Goal: Task Accomplishment & Management: Use online tool/utility

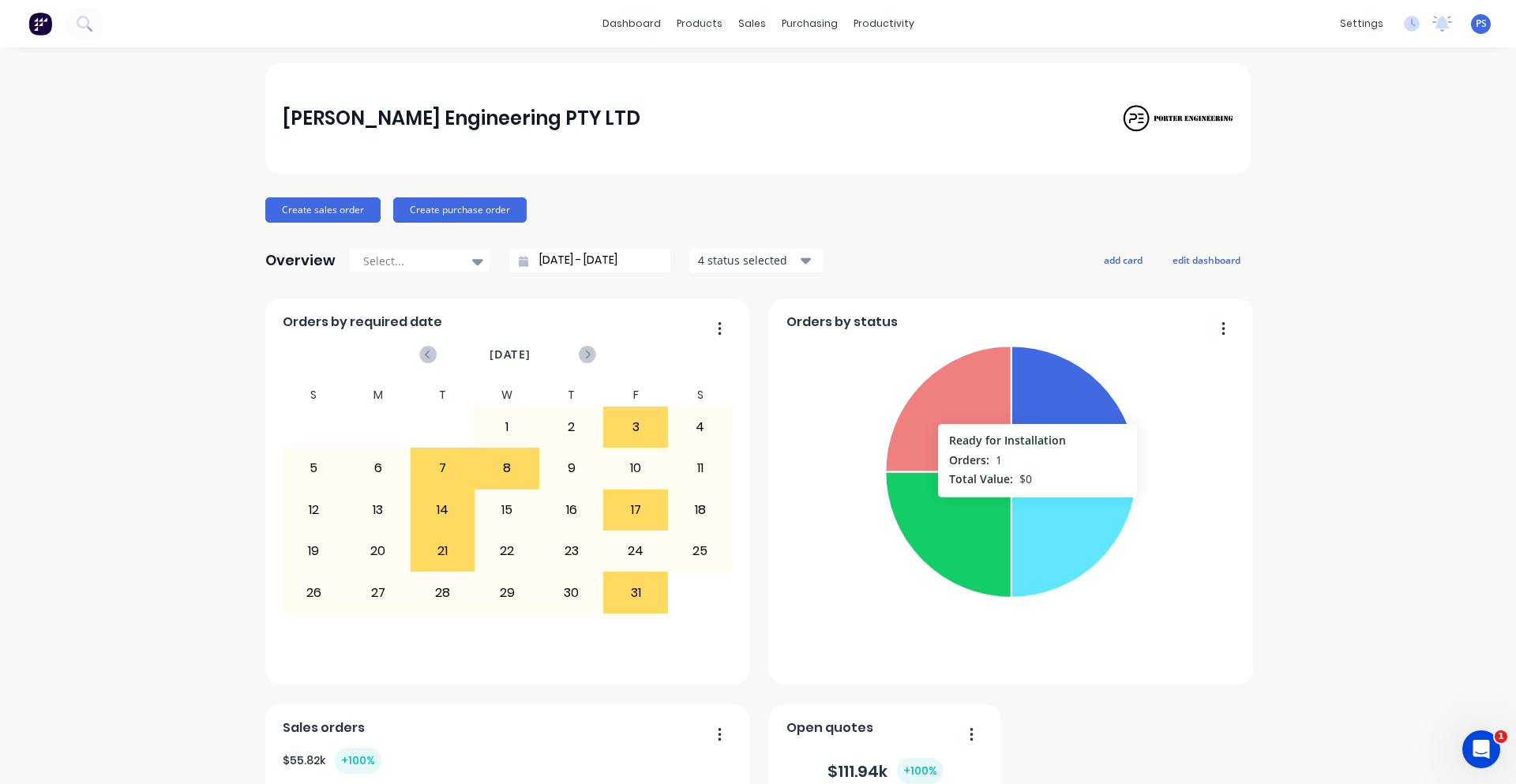
click at [1032, 505] on icon at bounding box center [1075, 535] width 126 height 126
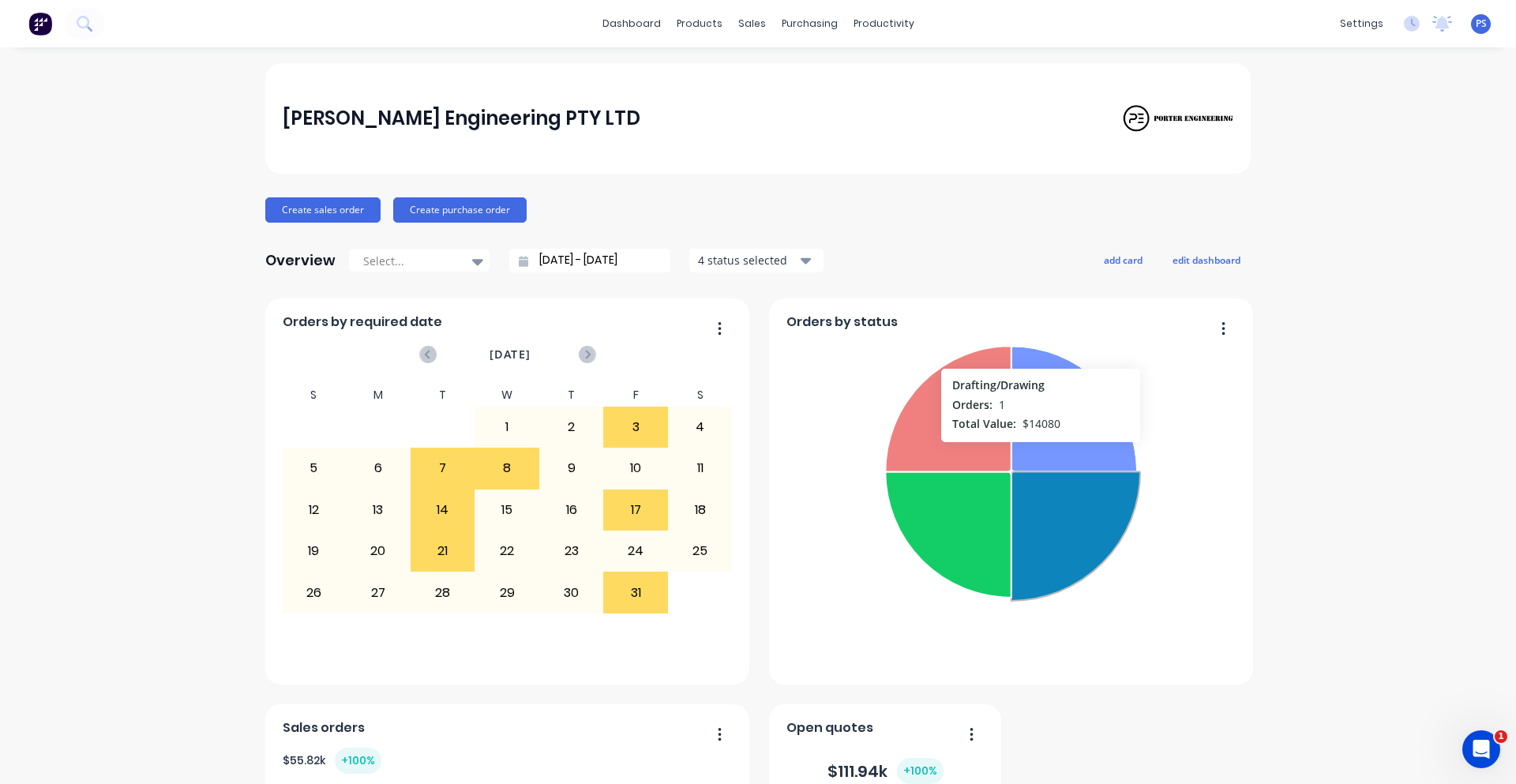
click at [1035, 450] on icon at bounding box center [1075, 409] width 126 height 126
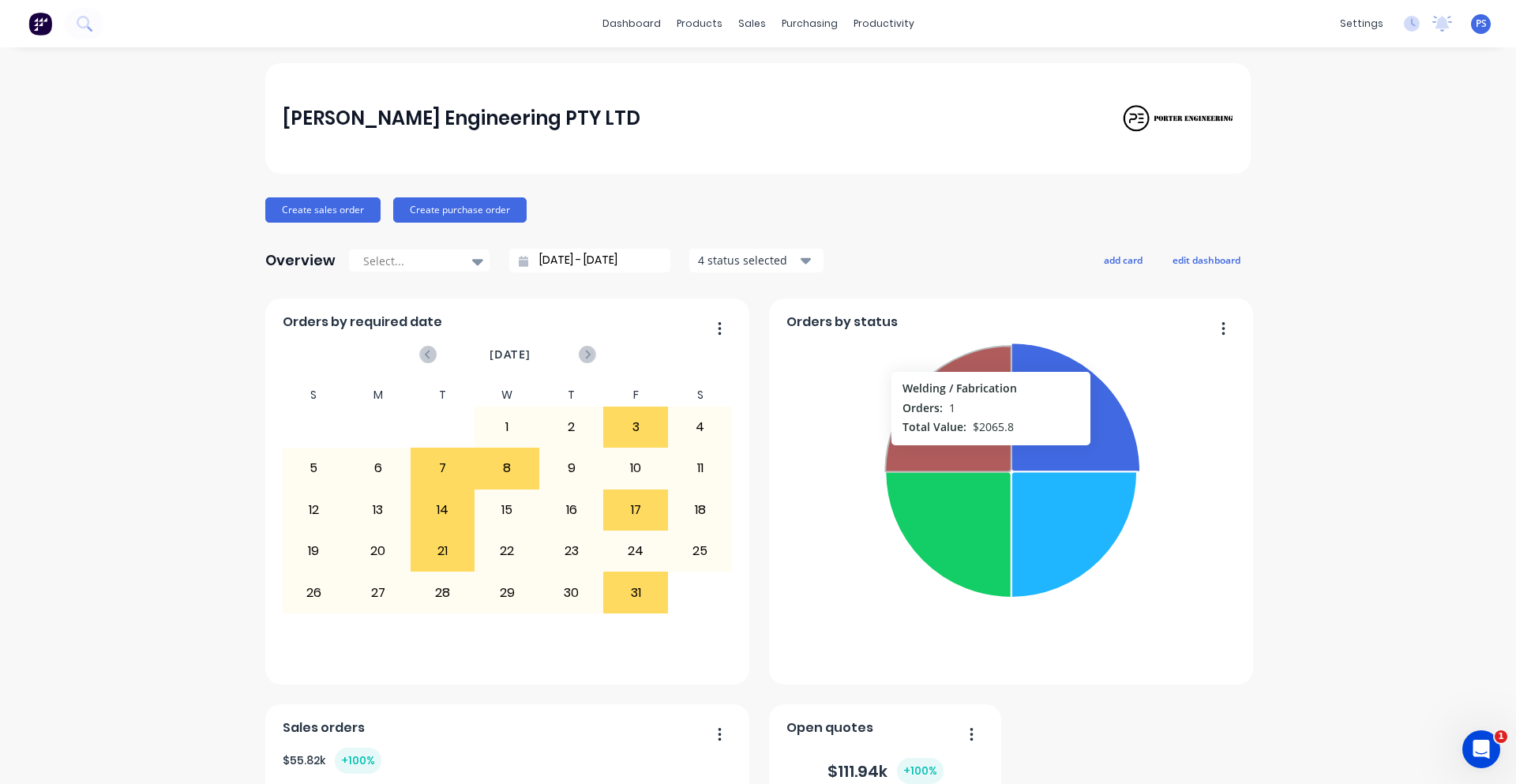
click at [986, 453] on icon at bounding box center [949, 409] width 126 height 126
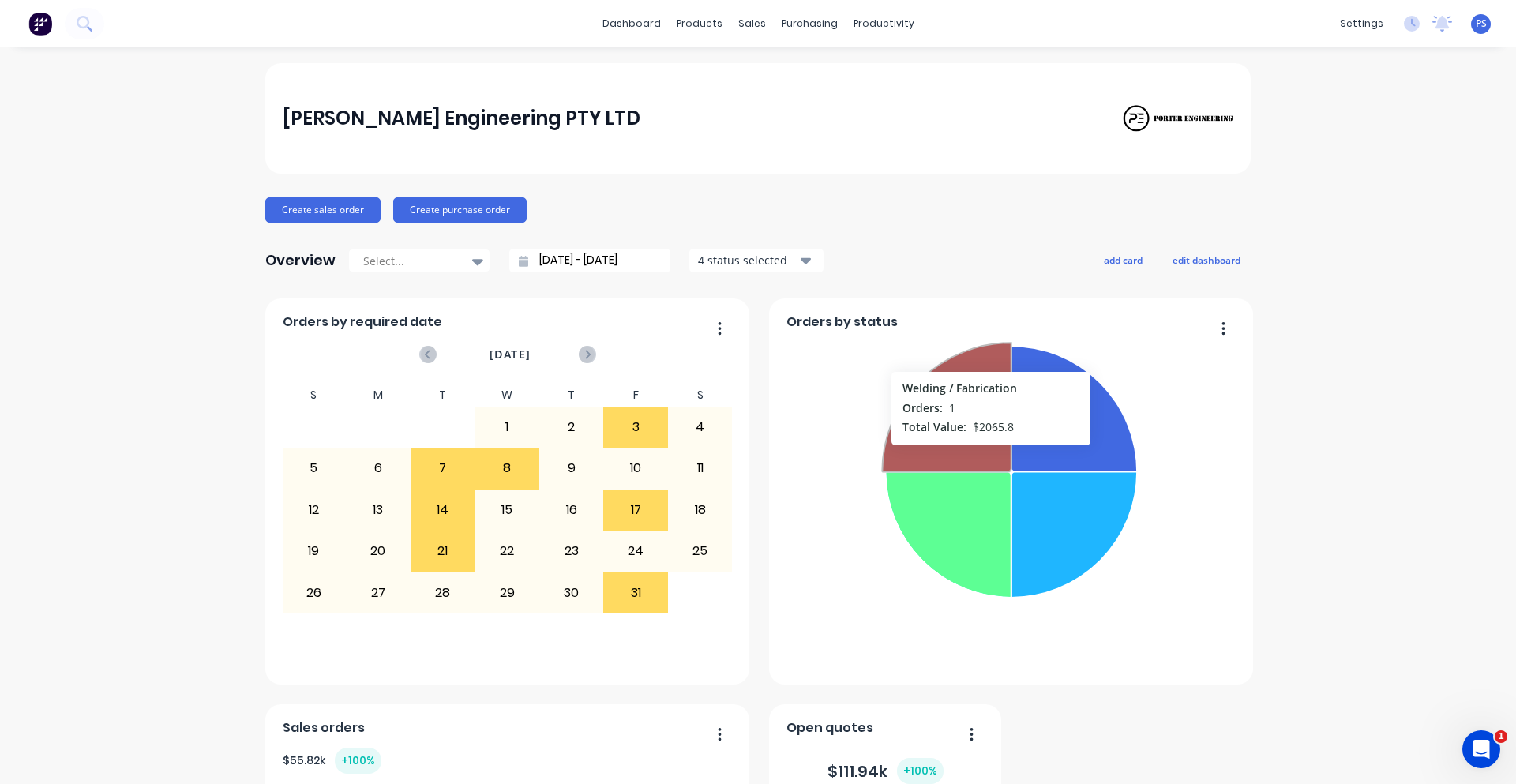
click at [985, 485] on icon at bounding box center [949, 535] width 126 height 126
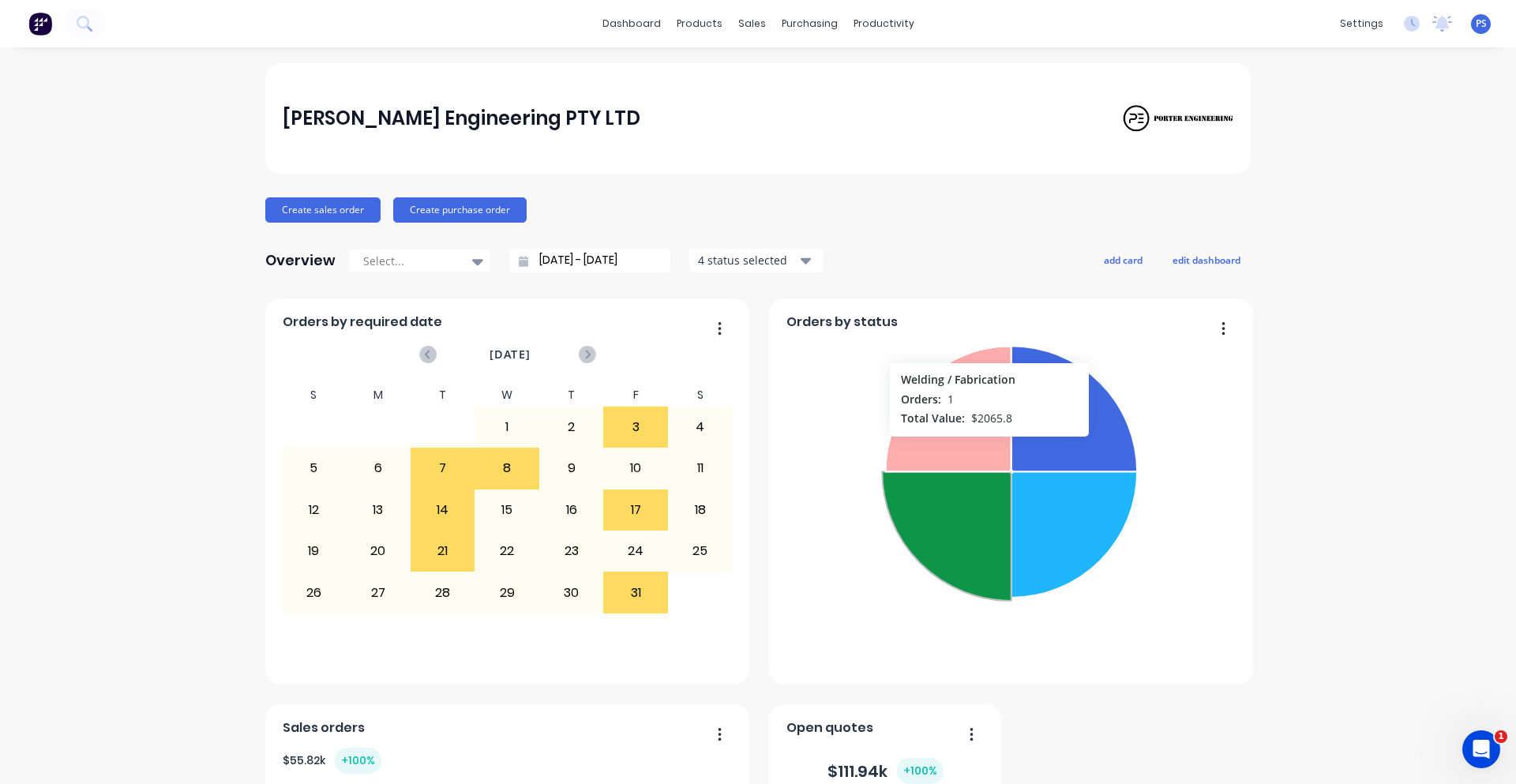
click at [984, 445] on icon at bounding box center [949, 409] width 126 height 126
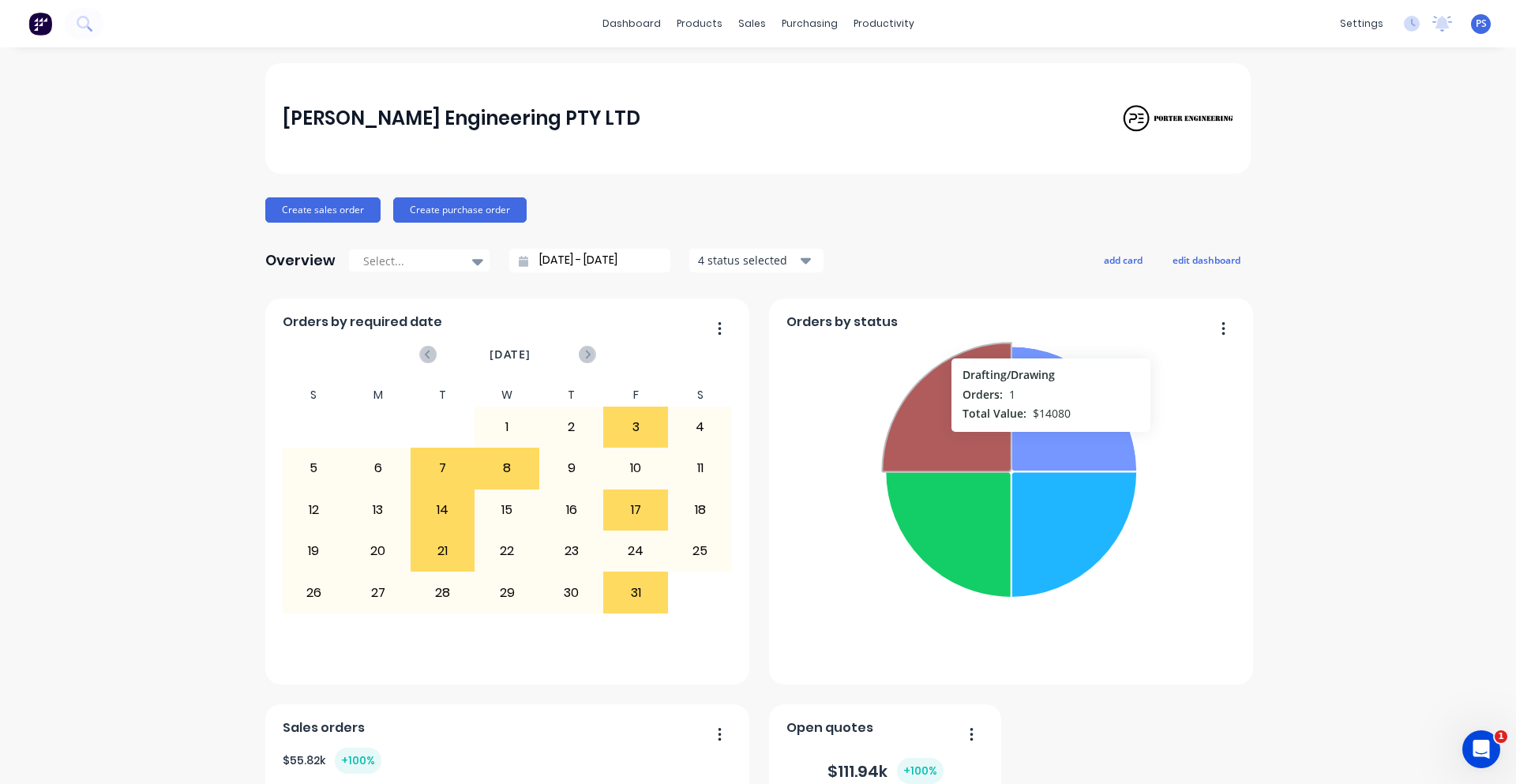
click at [1045, 439] on icon at bounding box center [1075, 409] width 126 height 126
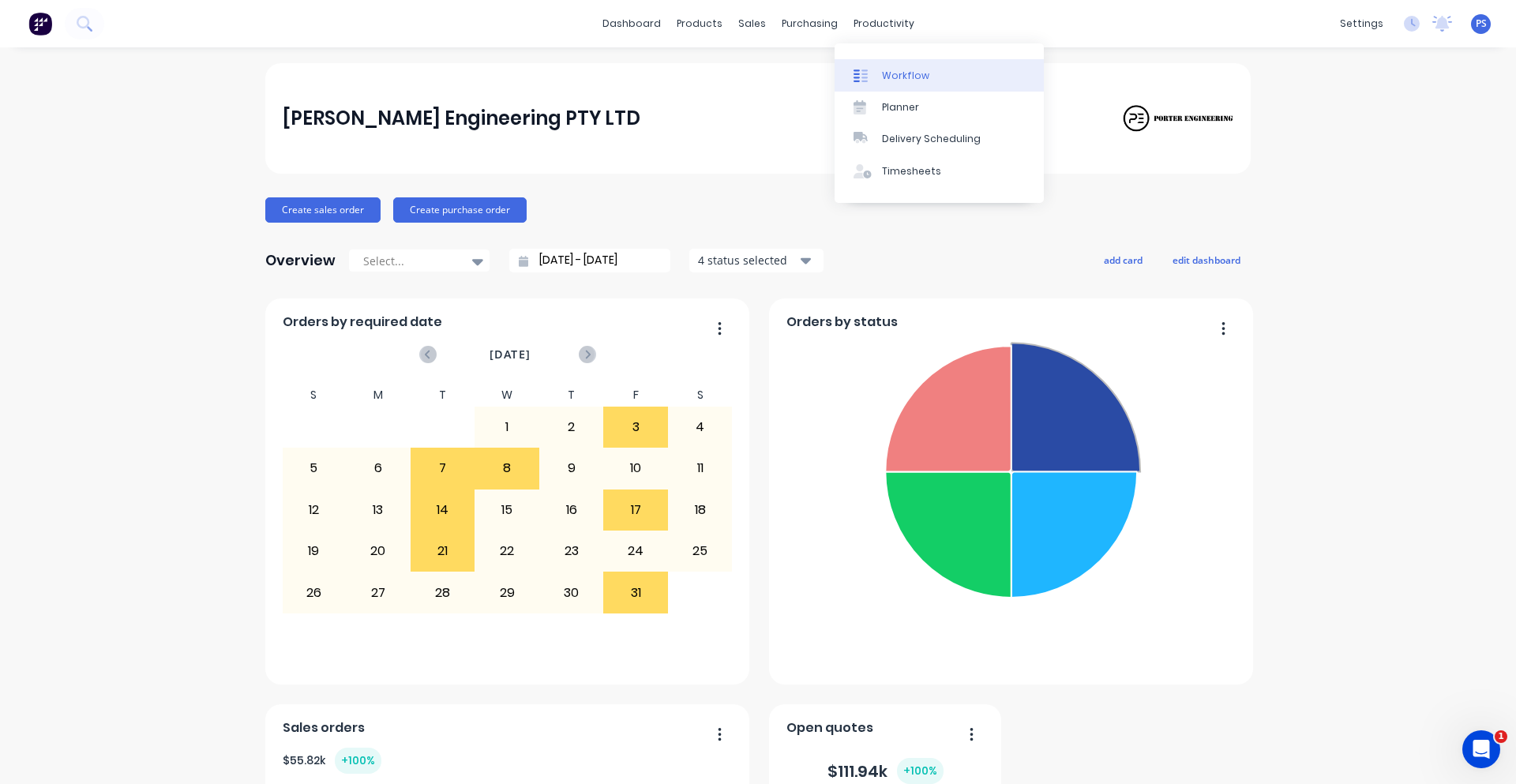
click at [868, 74] on div at bounding box center [866, 76] width 24 height 14
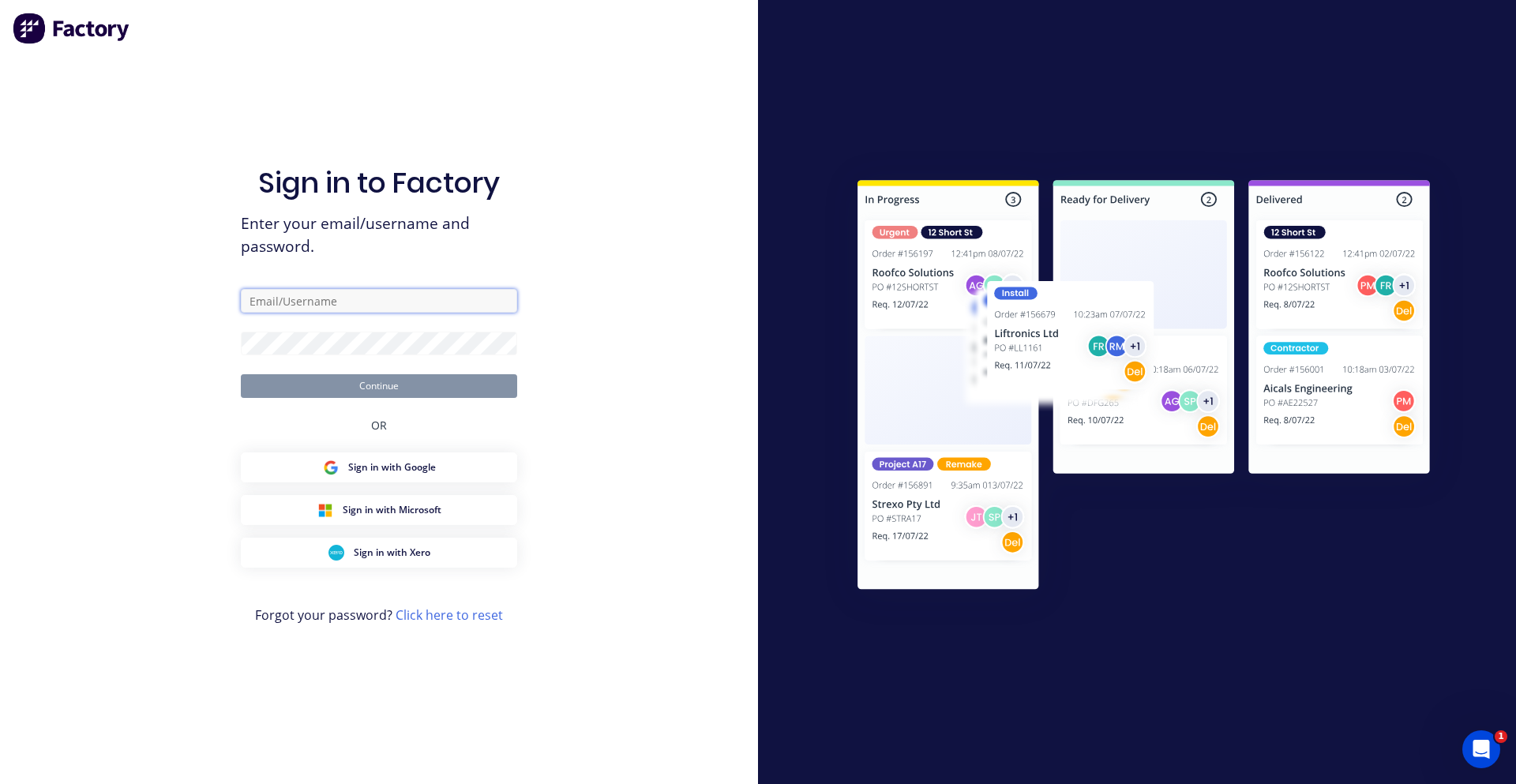
type input "[PERSON_NAME][EMAIL_ADDRESS][DOMAIN_NAME]"
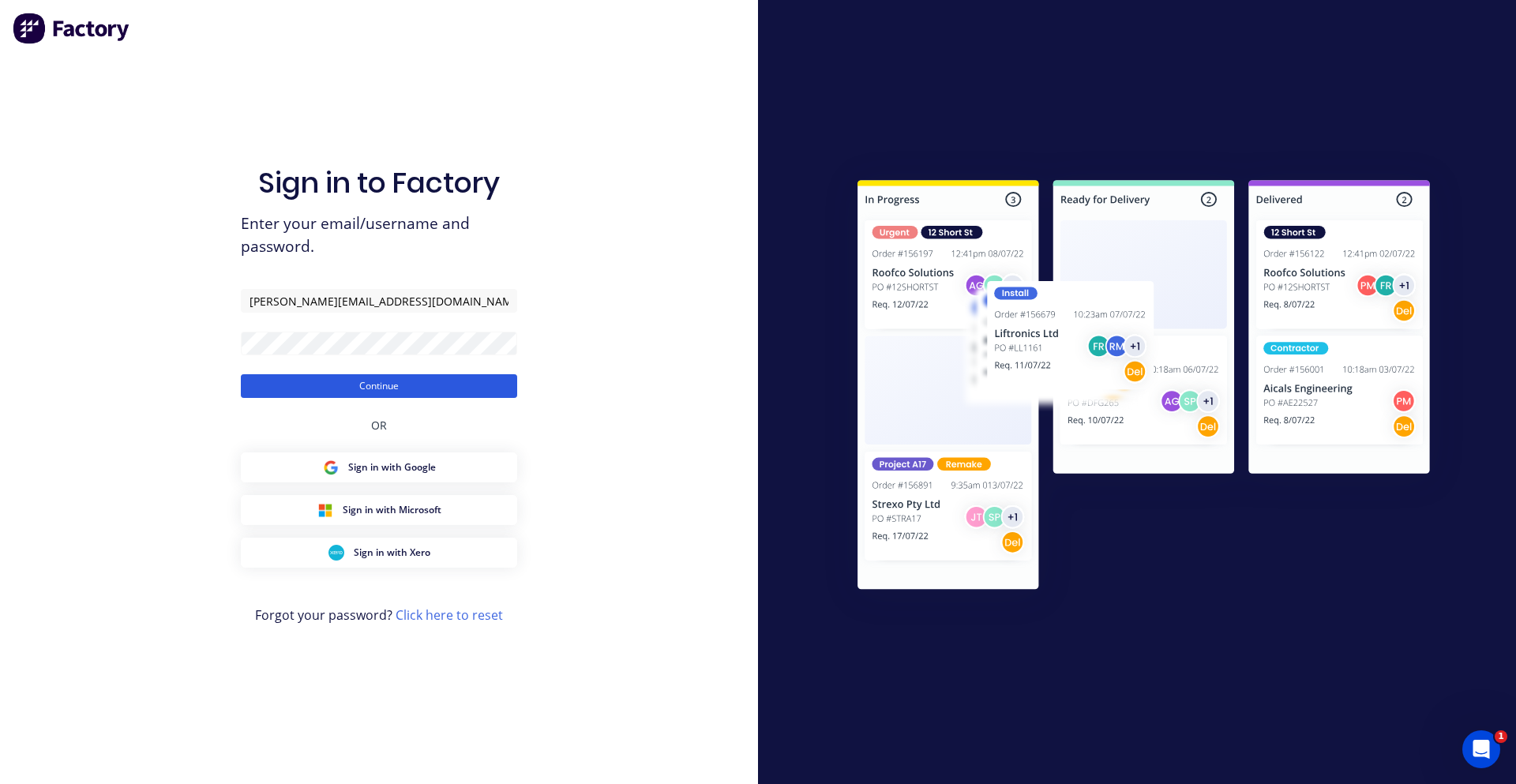
click at [380, 389] on button "Continue" at bounding box center [379, 386] width 276 height 24
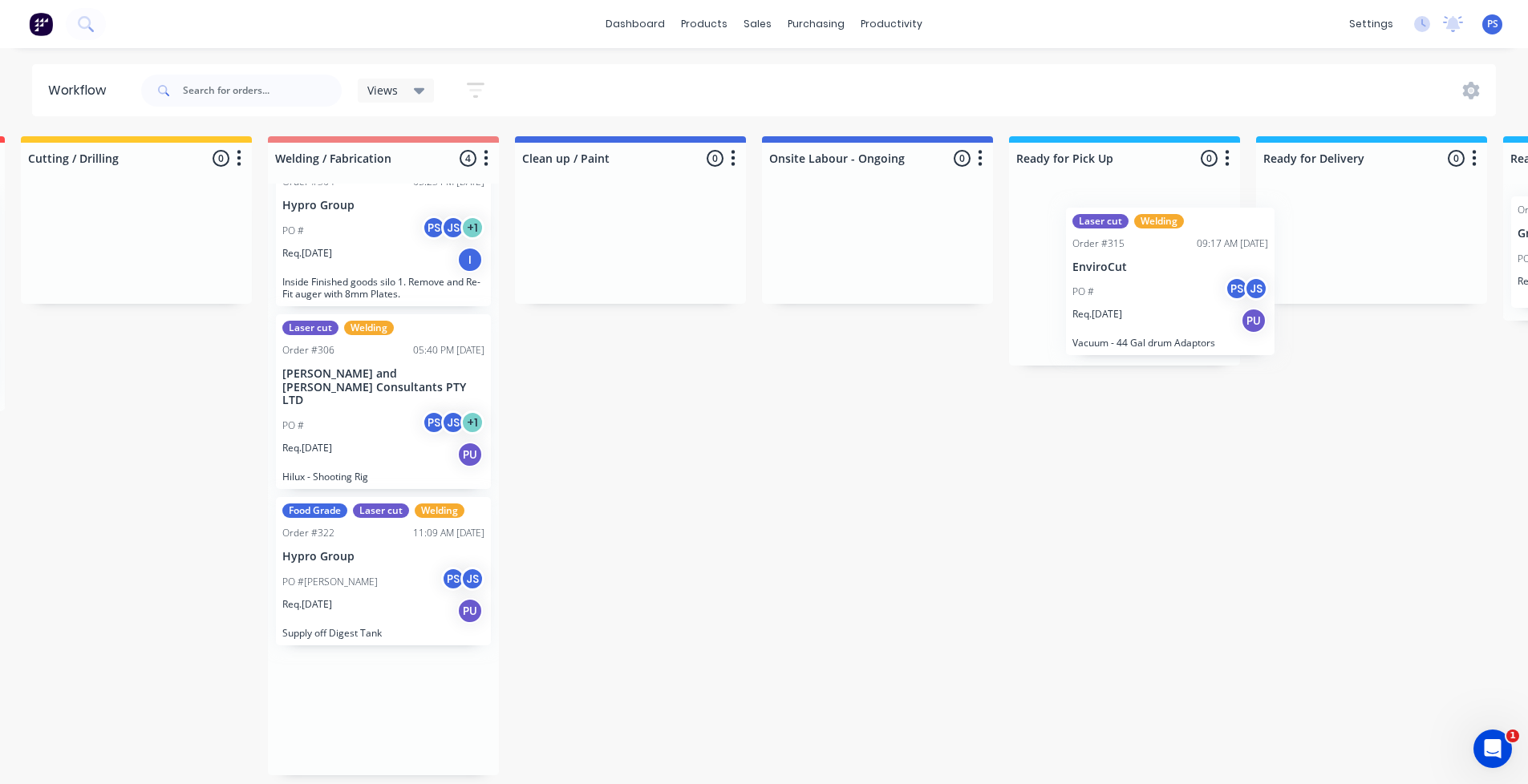
scroll to position [3, 760]
drag, startPoint x: 787, startPoint y: 602, endPoint x: 1140, endPoint y: 275, distance: 481.2
click at [1140, 275] on div "Submitted 1 Status colour #13CE66 hex #13CE66 Save Cancel Summaries Total order…" at bounding box center [682, 456] width 2908 height 639
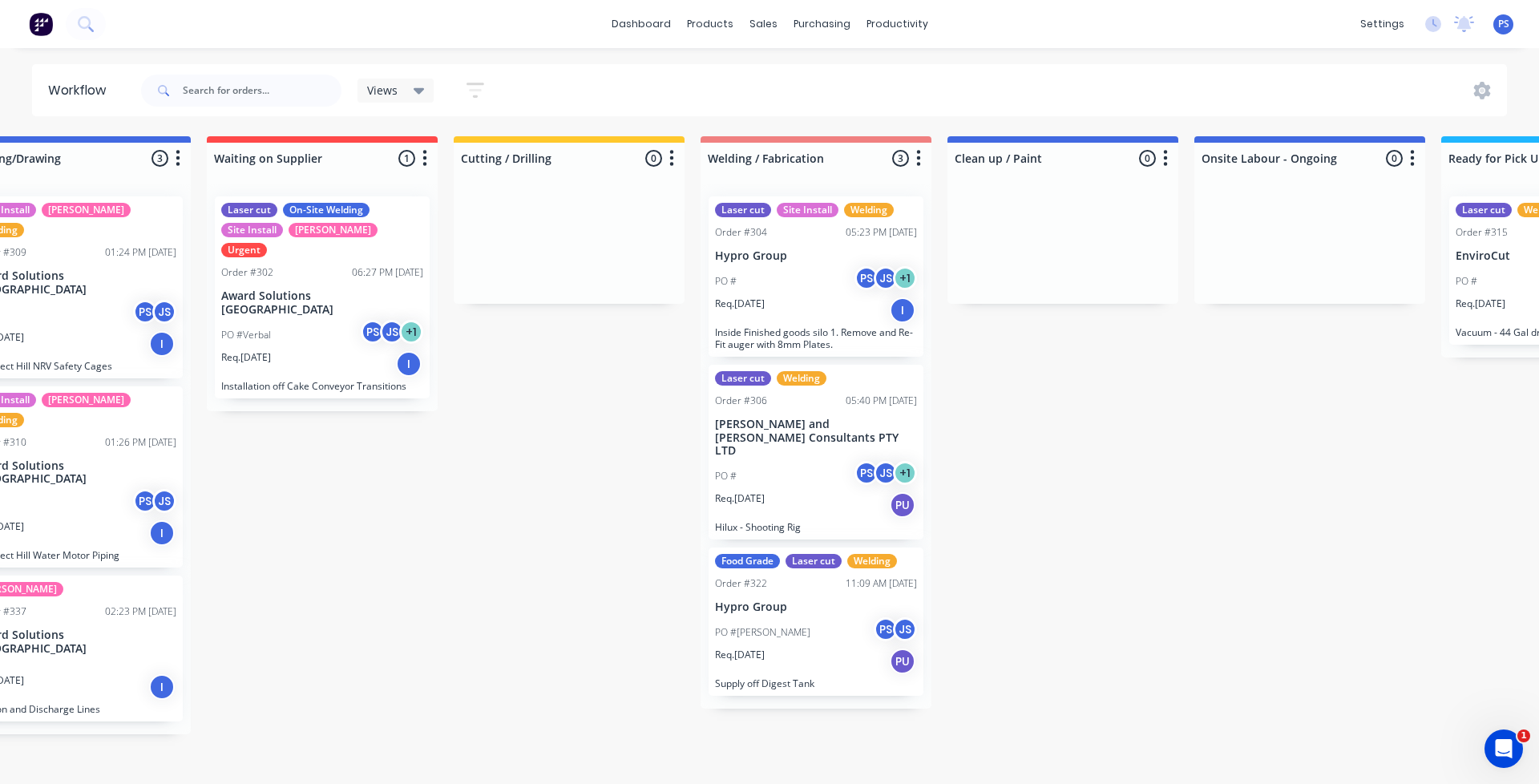
scroll to position [0, 311]
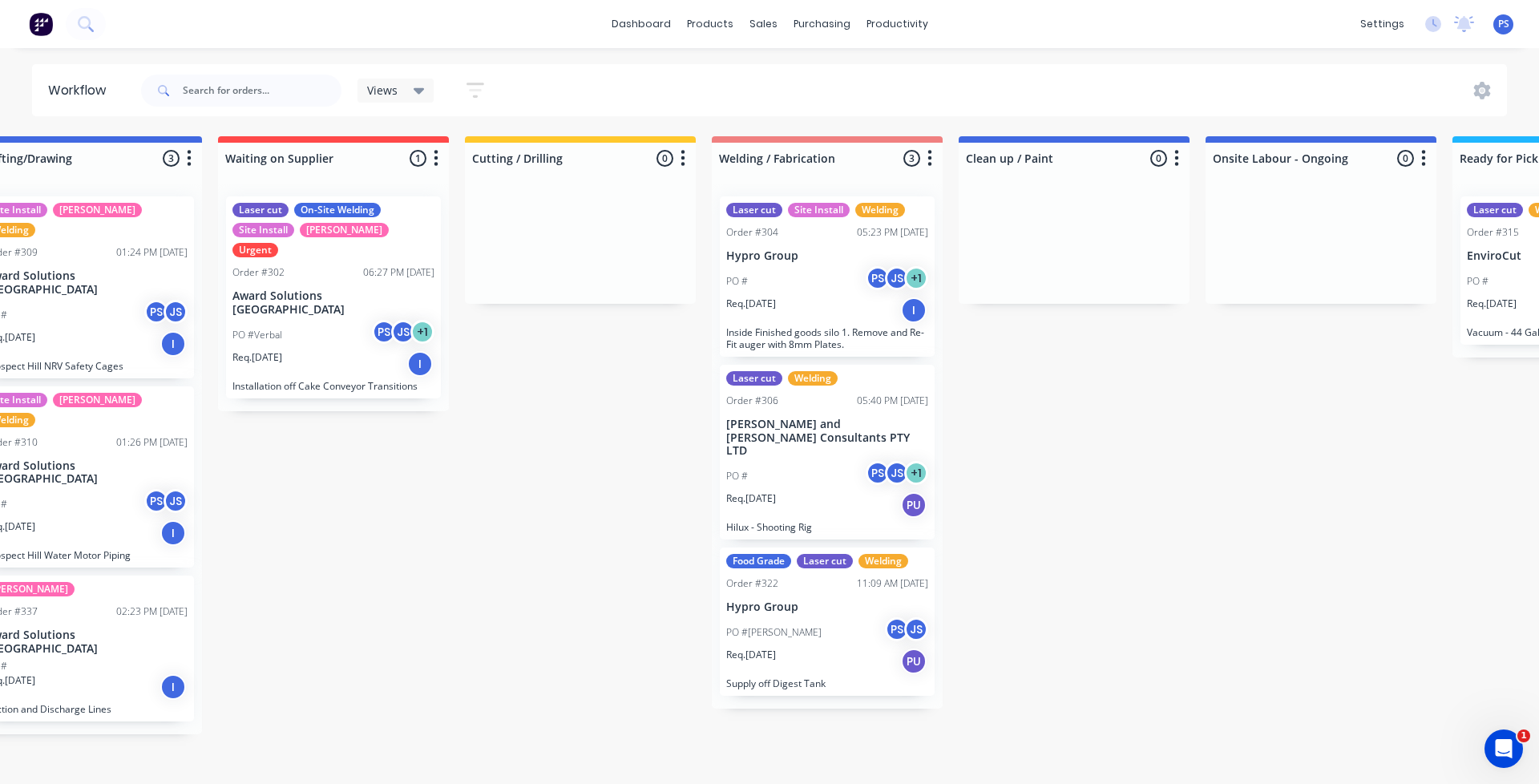
click at [622, 427] on div "Submitted 1 Status colour #13CE66 hex #13CE66 Save Cancel Summaries Total order…" at bounding box center [1130, 435] width 2907 height 598
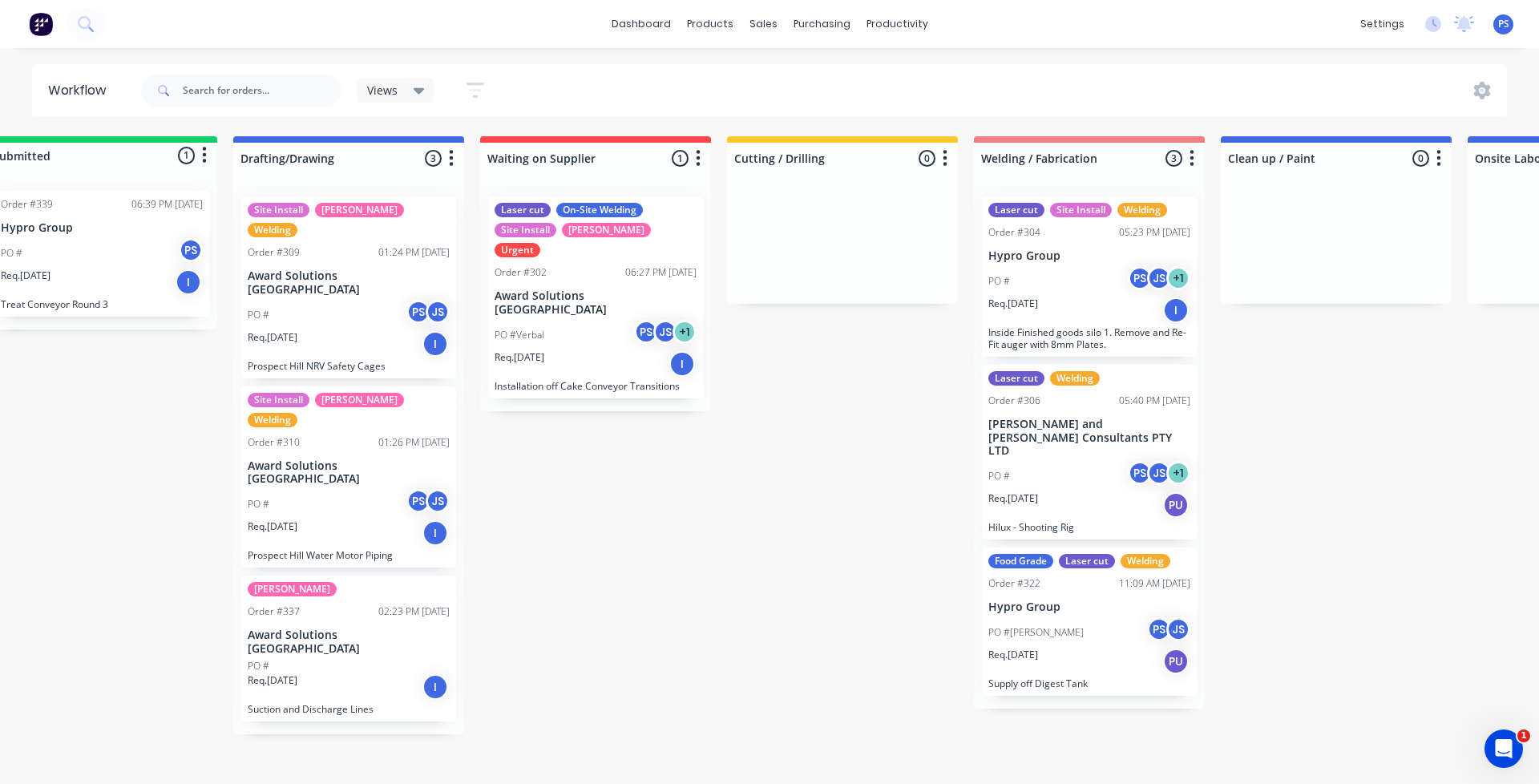
scroll to position [0, 0]
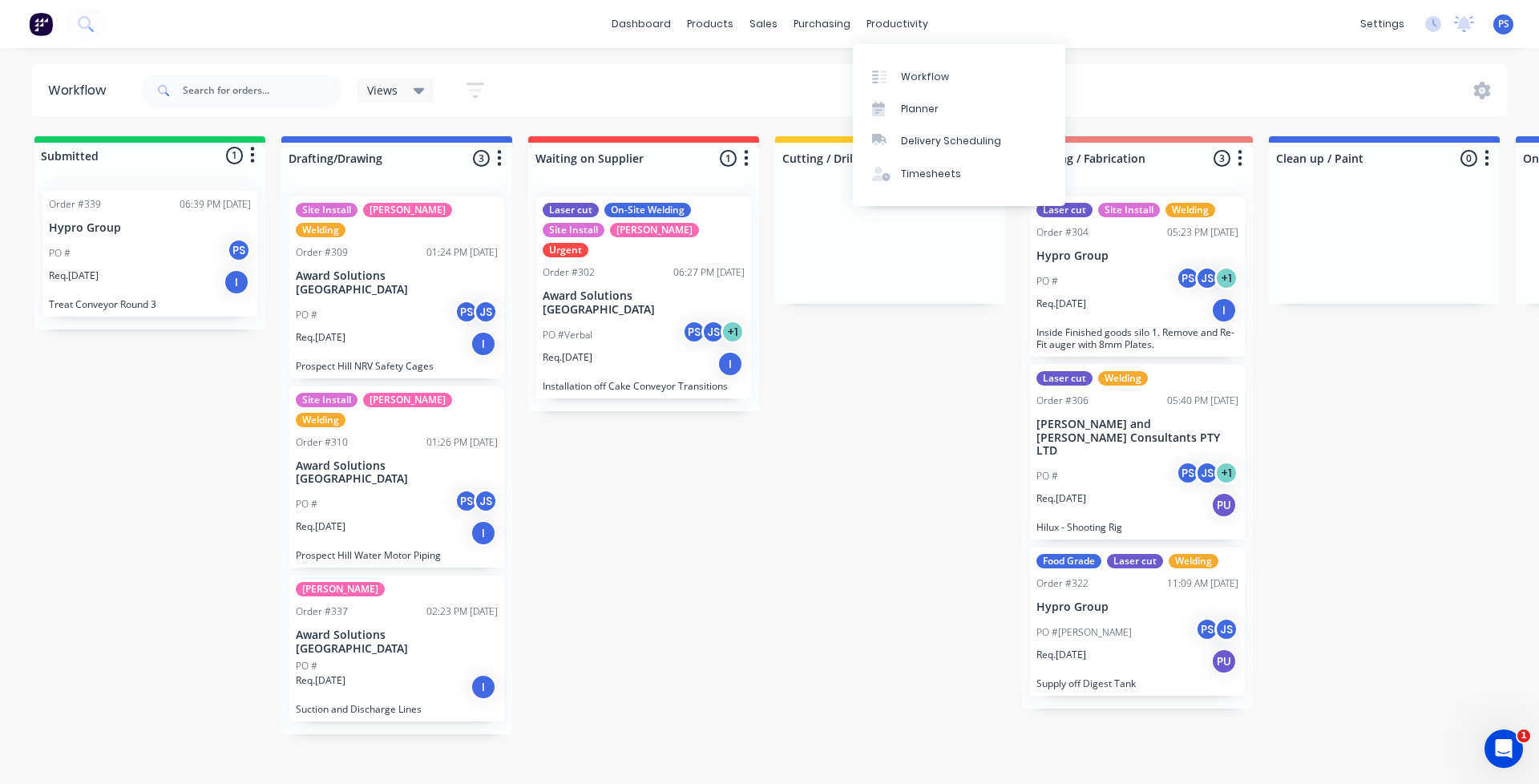
click at [584, 538] on div "Submitted 1 Status colour #13CE66 hex #13CE66 Save Cancel Summaries Total order…" at bounding box center [1441, 435] width 2907 height 598
click at [167, 304] on p "Treat Conveyor Round 3" at bounding box center [149, 305] width 202 height 12
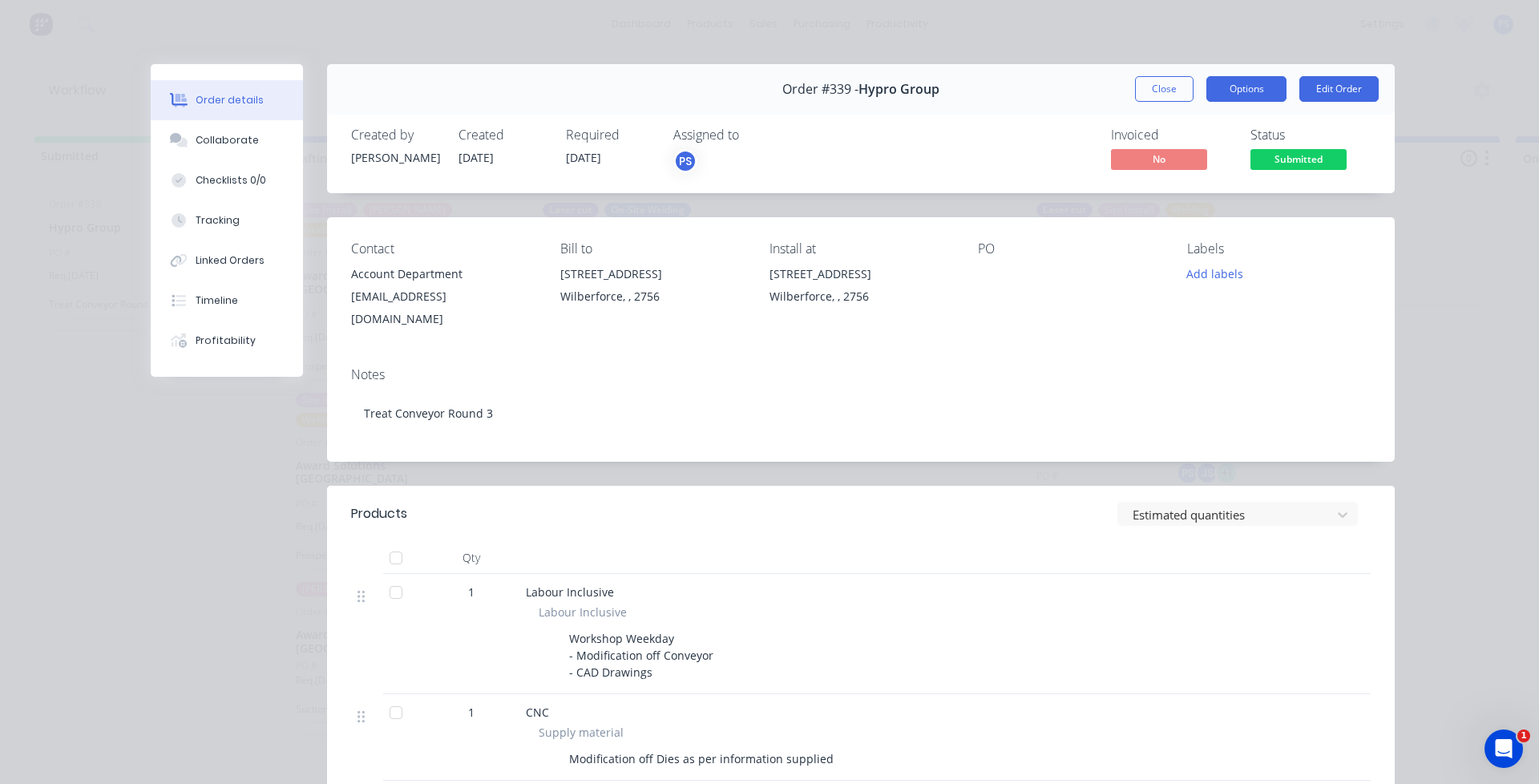
click at [1212, 83] on button "Options" at bounding box center [1246, 89] width 80 height 26
click at [848, 49] on div "Order details Collaborate Checklists 0/0 Tracking Linked Orders Timeline Profit…" at bounding box center [770, 392] width 1539 height 784
click at [828, 61] on div "Order details Collaborate Checklists 0/0 Tracking Linked Orders Timeline Profit…" at bounding box center [770, 392] width 1539 height 784
click at [1135, 88] on button "Close" at bounding box center [1164, 89] width 59 height 26
